Goal: Transaction & Acquisition: Download file/media

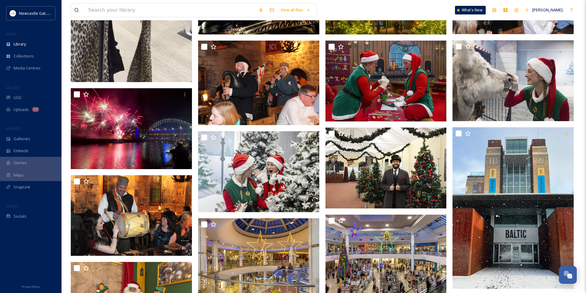
scroll to position [1169, 0]
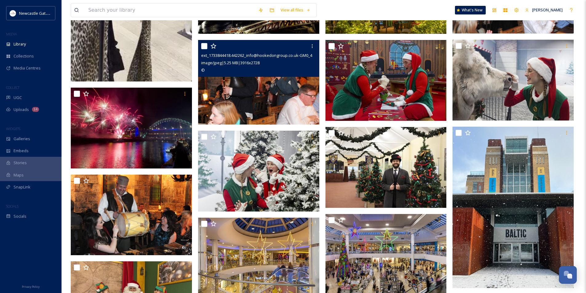
click at [291, 92] on img at bounding box center [258, 82] width 121 height 85
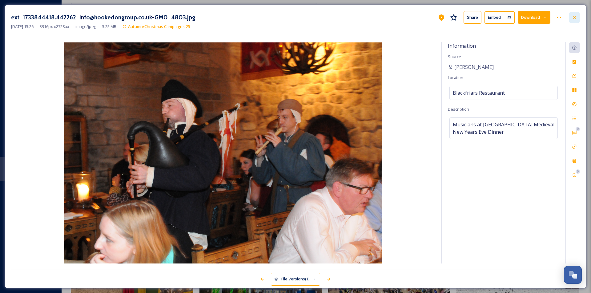
click at [577, 19] on div at bounding box center [574, 17] width 11 height 11
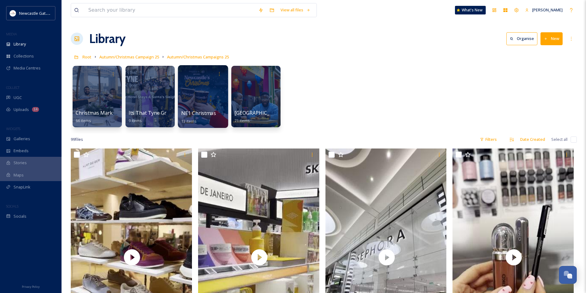
click at [194, 99] on div at bounding box center [203, 96] width 50 height 63
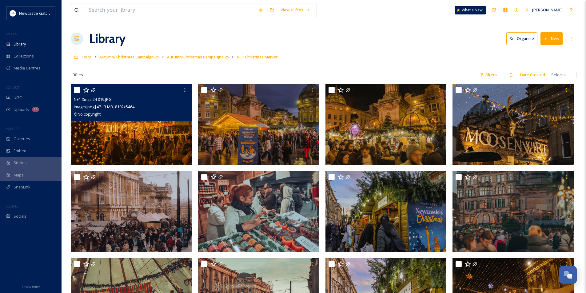
click at [146, 137] on img at bounding box center [131, 124] width 121 height 81
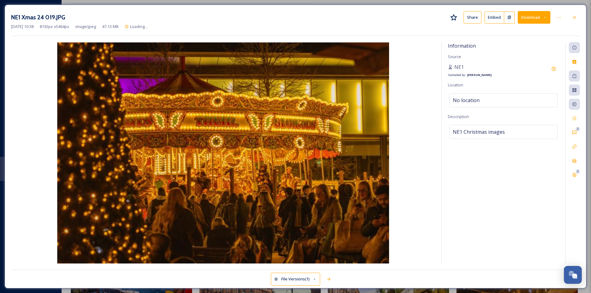
click at [535, 17] on button "Download" at bounding box center [533, 17] width 33 height 13
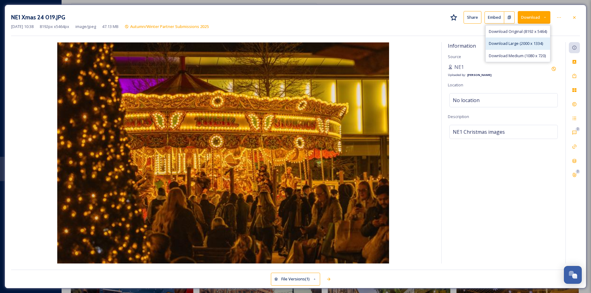
click at [521, 47] on div "Download Large (2000 x 1334)" at bounding box center [517, 44] width 64 height 12
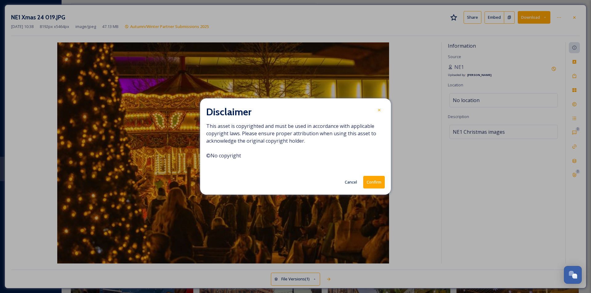
click at [375, 183] on button "Confirm" at bounding box center [374, 182] width 22 height 13
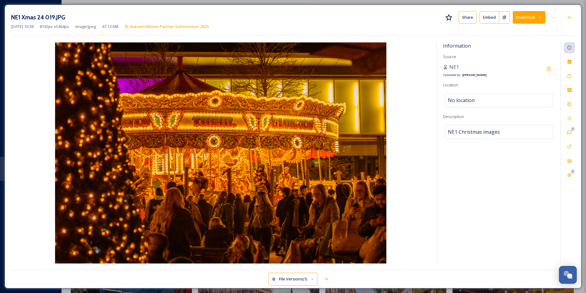
click at [411, 39] on div "NE1 Xmas 24 019.JPG Share Embed Download [DATE] 10:38 8192 px x 5464 px image/j…" at bounding box center [293, 147] width 577 height 284
click at [569, 17] on icon at bounding box center [569, 17] width 5 height 5
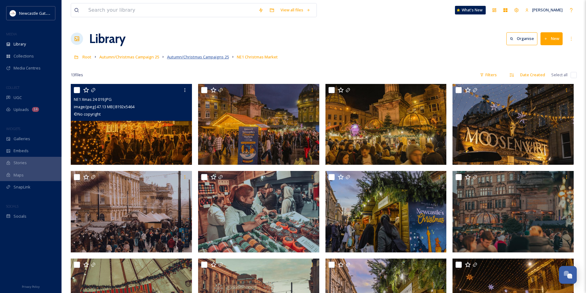
click at [196, 58] on span "Autumn/Christmas Campaigns 25" at bounding box center [198, 57] width 62 height 6
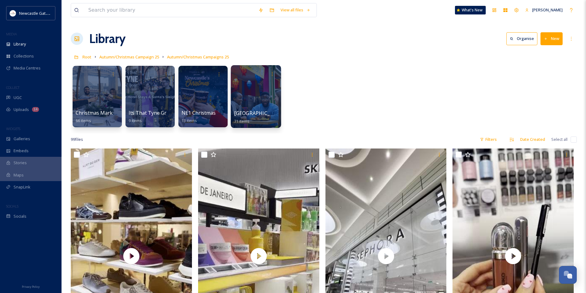
click at [266, 105] on div at bounding box center [256, 96] width 50 height 63
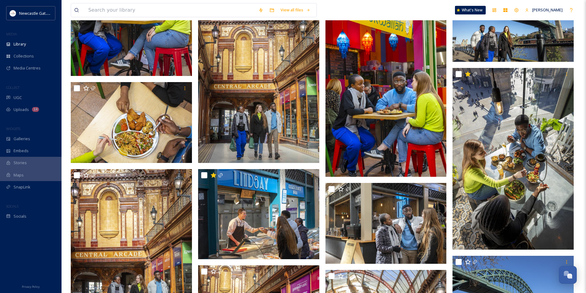
scroll to position [154, 0]
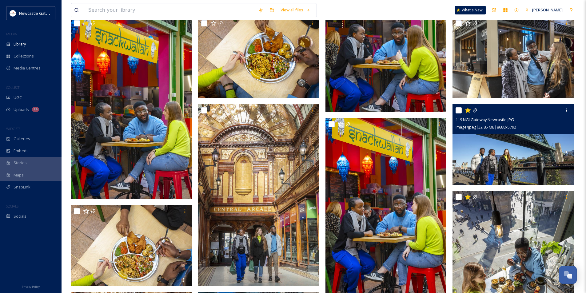
click at [533, 146] on img at bounding box center [513, 144] width 121 height 81
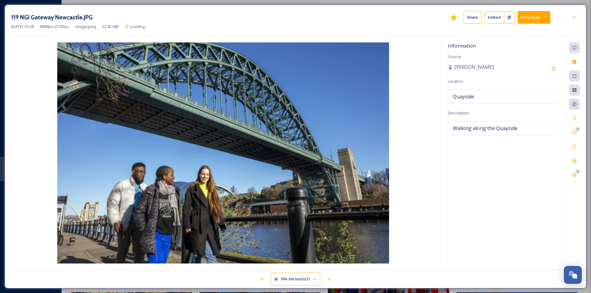
click at [533, 20] on button "Download" at bounding box center [533, 17] width 33 height 13
click at [531, 41] on span "Download Large (2000 x 1333)" at bounding box center [516, 44] width 54 height 6
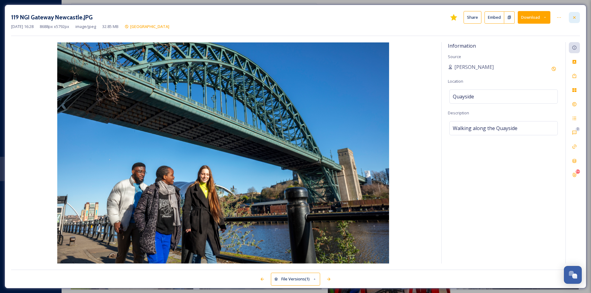
click at [575, 20] on icon at bounding box center [574, 17] width 5 height 5
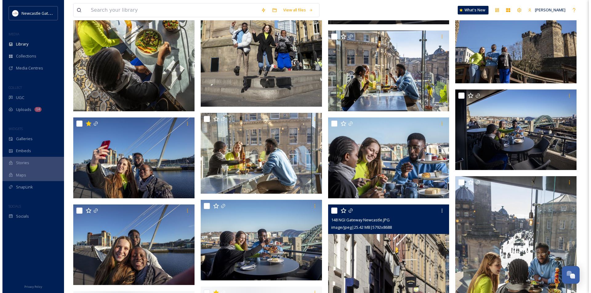
scroll to position [1292, 0]
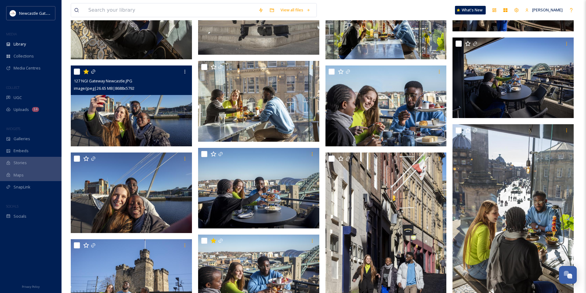
click at [134, 126] on img at bounding box center [131, 106] width 121 height 81
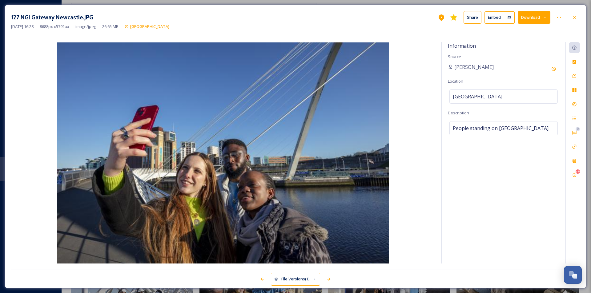
click at [536, 18] on button "Download" at bounding box center [533, 17] width 33 height 13
click at [528, 46] on span "Download Large (2000 x 1333)" at bounding box center [516, 44] width 54 height 6
